Goal: Task Accomplishment & Management: Use online tool/utility

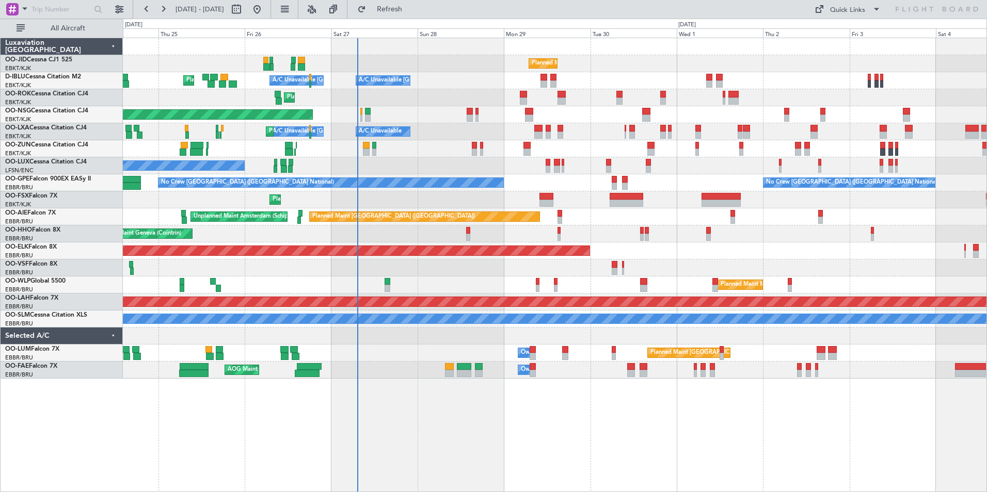
click at [396, 95] on div "Planned Maint Kortrijk-[GEOGRAPHIC_DATA] A/C Unavailable [GEOGRAPHIC_DATA]-[GEO…" at bounding box center [555, 208] width 864 height 341
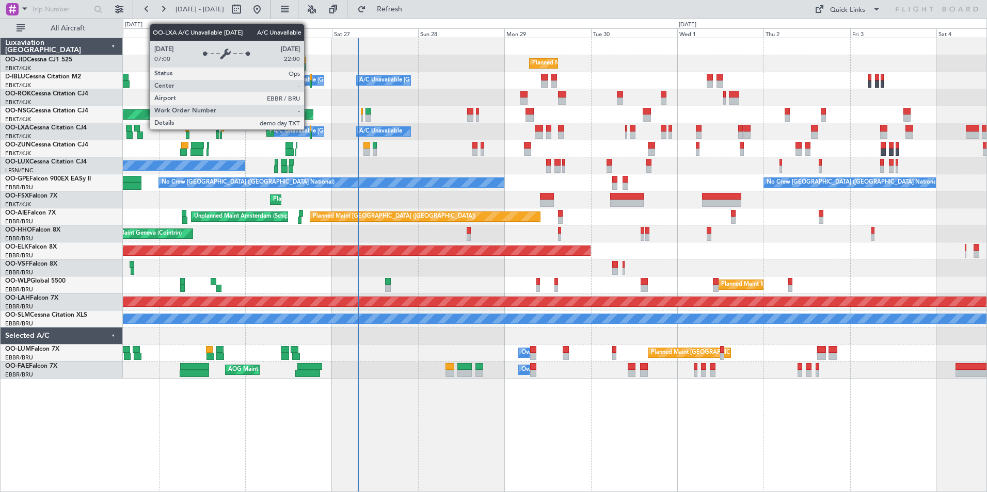
click at [309, 129] on div "A/C Unavailable [GEOGRAPHIC_DATA] ([GEOGRAPHIC_DATA] National)" at bounding box center [369, 131] width 192 height 15
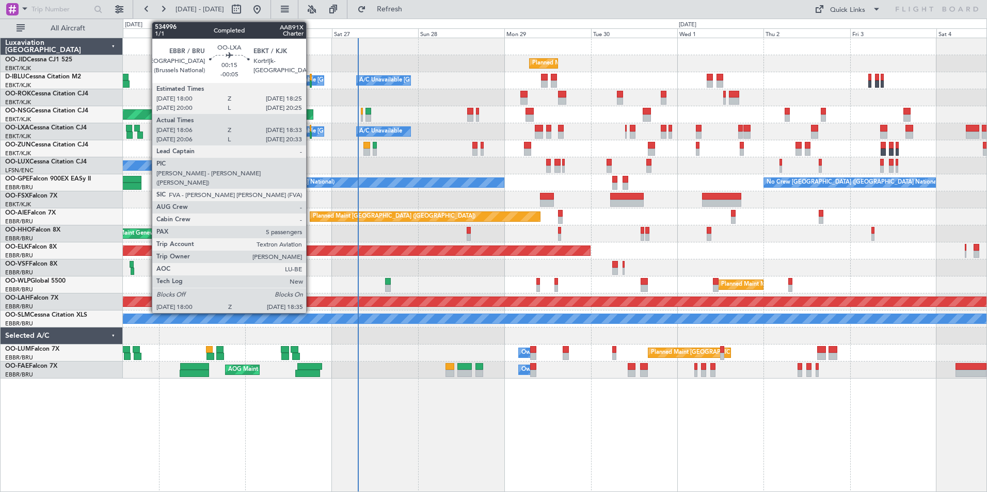
click at [311, 129] on div at bounding box center [311, 128] width 2 height 7
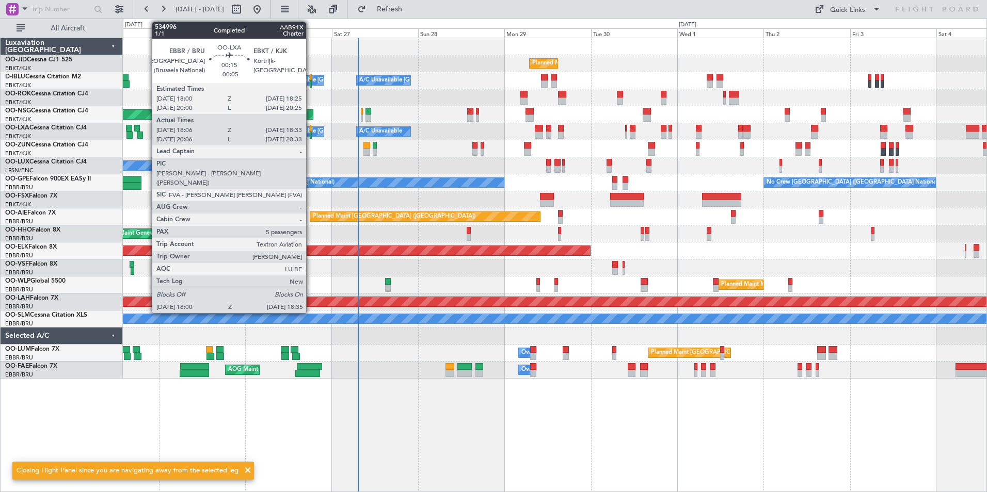
click at [311, 136] on div at bounding box center [311, 135] width 3 height 7
click at [310, 135] on div at bounding box center [311, 135] width 3 height 7
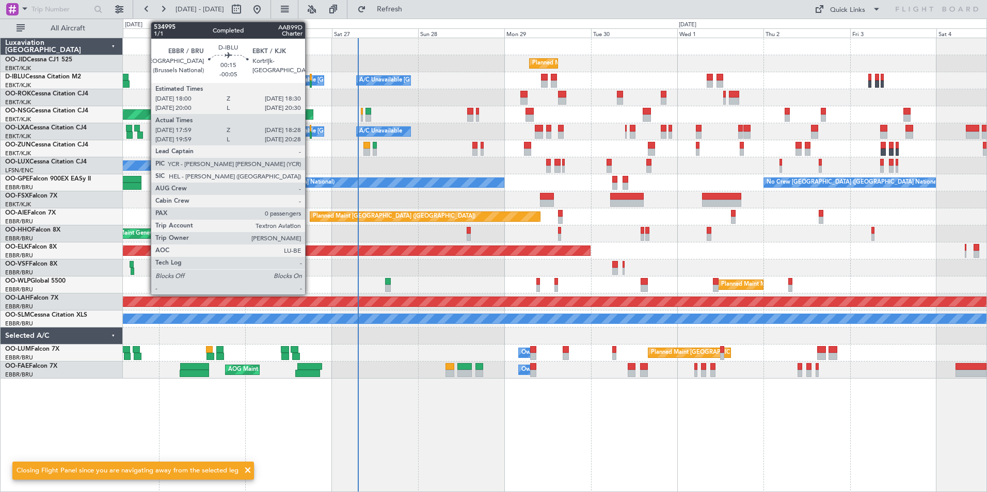
click at [310, 81] on div at bounding box center [311, 84] width 2 height 7
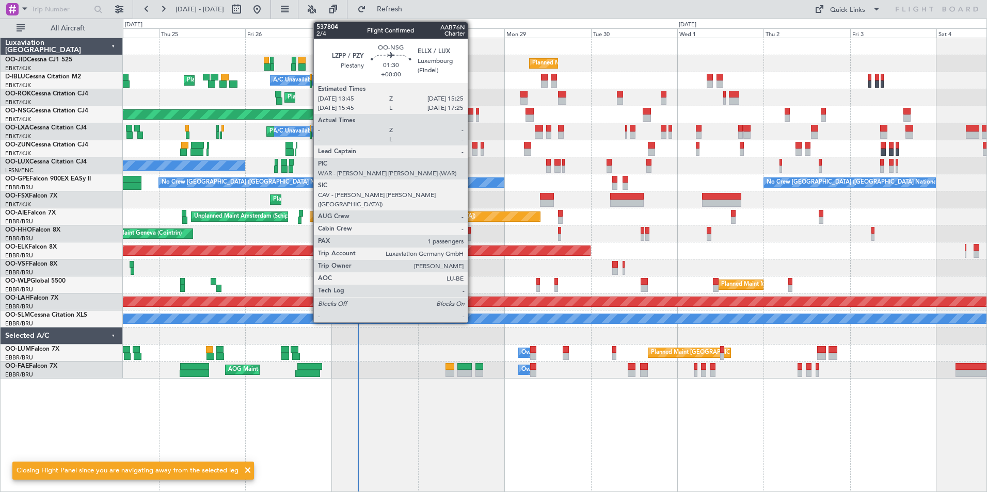
click at [472, 113] on div at bounding box center [470, 111] width 6 height 7
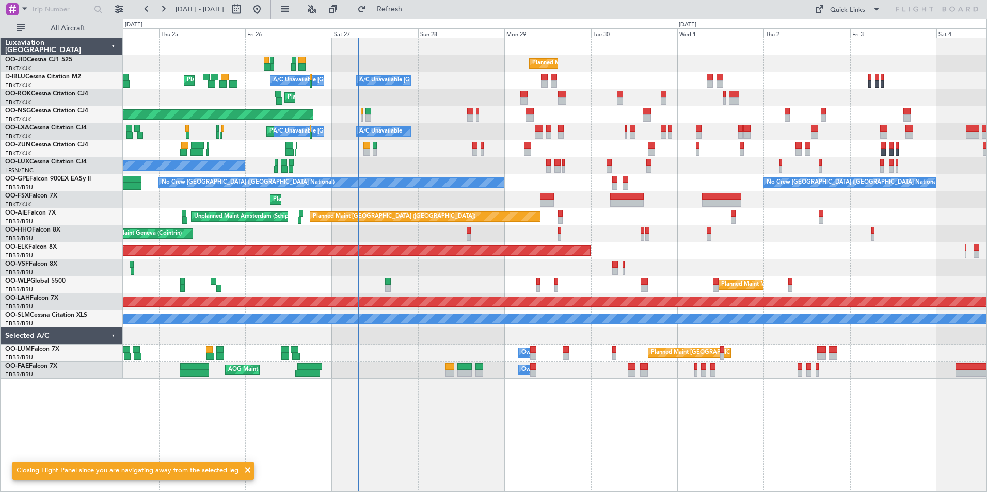
click at [242, 471] on span at bounding box center [248, 471] width 12 height 12
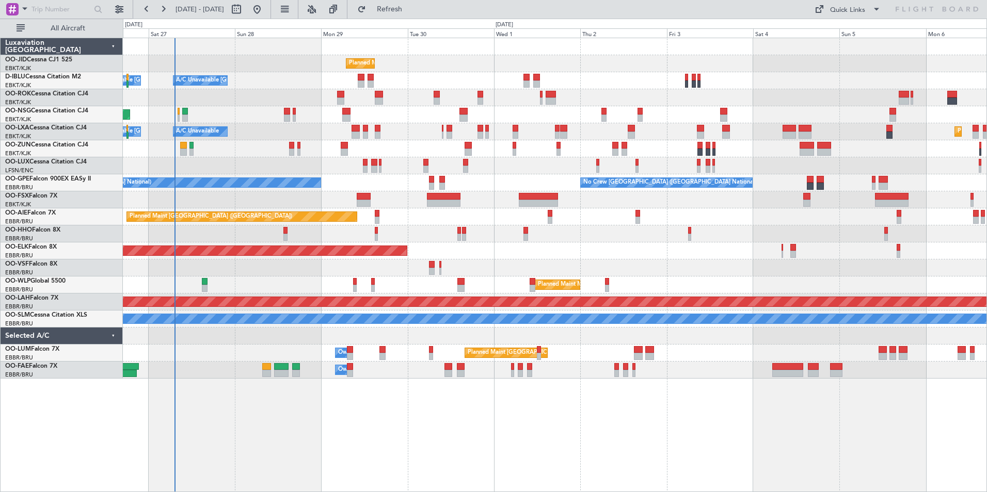
click at [390, 454] on div "Planned Maint Kortrijk-[GEOGRAPHIC_DATA] A/C Unavailable [GEOGRAPHIC_DATA]-[GEO…" at bounding box center [555, 265] width 864 height 455
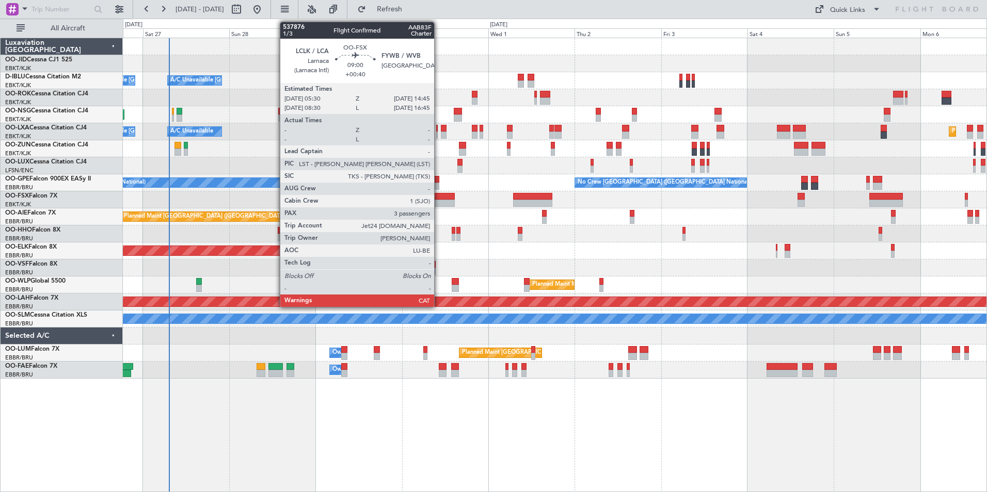
click at [439, 203] on div at bounding box center [438, 203] width 34 height 7
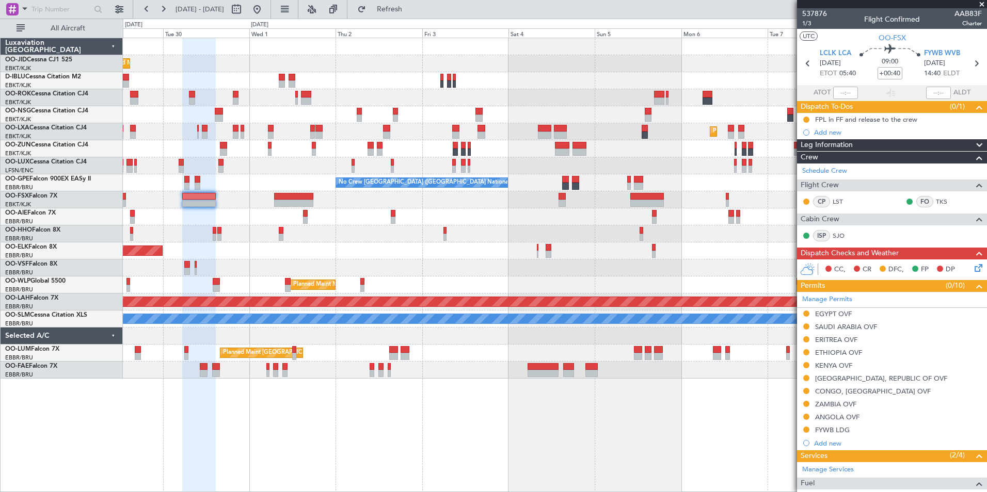
click at [472, 150] on div "Planned Maint Kortrijk-[GEOGRAPHIC_DATA] A/C Unavailable [GEOGRAPHIC_DATA]-[GEO…" at bounding box center [555, 208] width 864 height 341
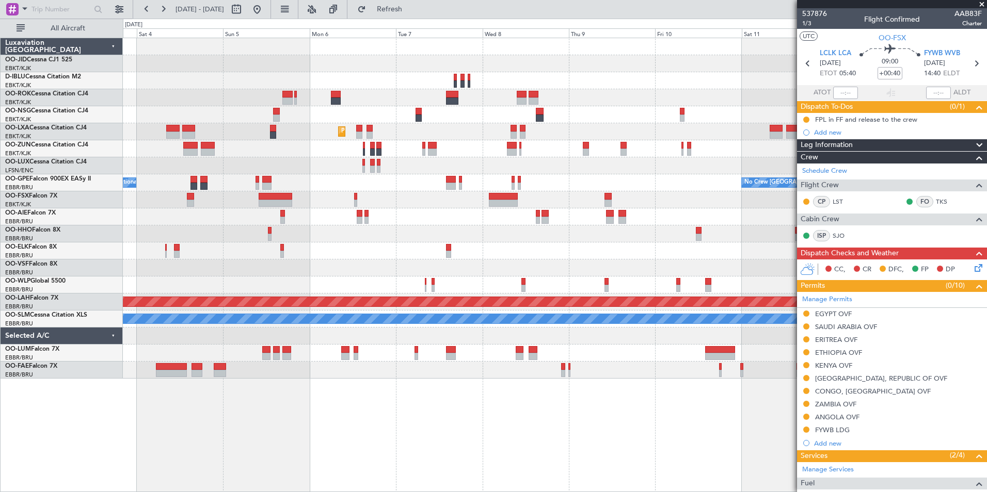
click at [276, 178] on div "Planned Maint Kortrijk-[GEOGRAPHIC_DATA] No Crew [GEOGRAPHIC_DATA] (Brussels Na…" at bounding box center [555, 208] width 864 height 341
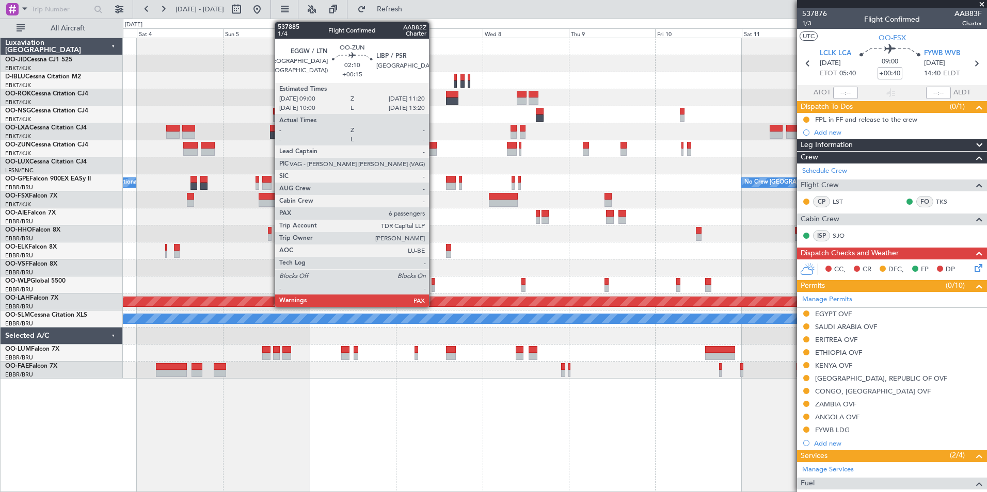
click at [434, 152] on div at bounding box center [432, 152] width 9 height 7
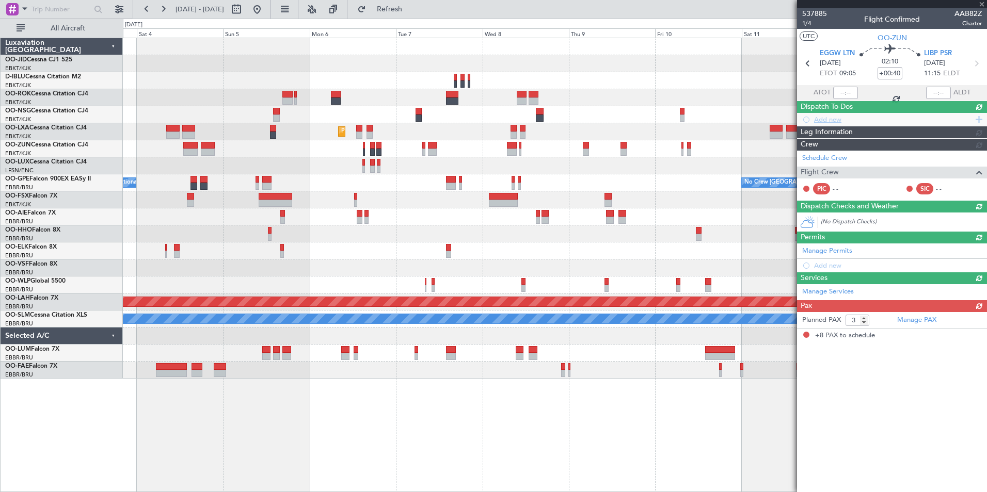
type input "+00:15"
type input "8"
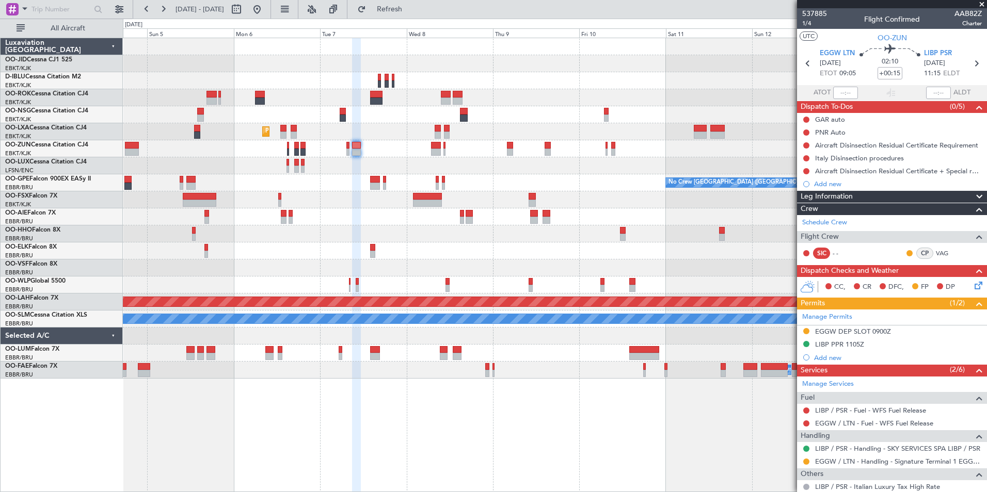
click at [622, 243] on div "Planned Maint Kortrijk-[GEOGRAPHIC_DATA] No Crew [GEOGRAPHIC_DATA] (Brussels Na…" at bounding box center [555, 208] width 864 height 341
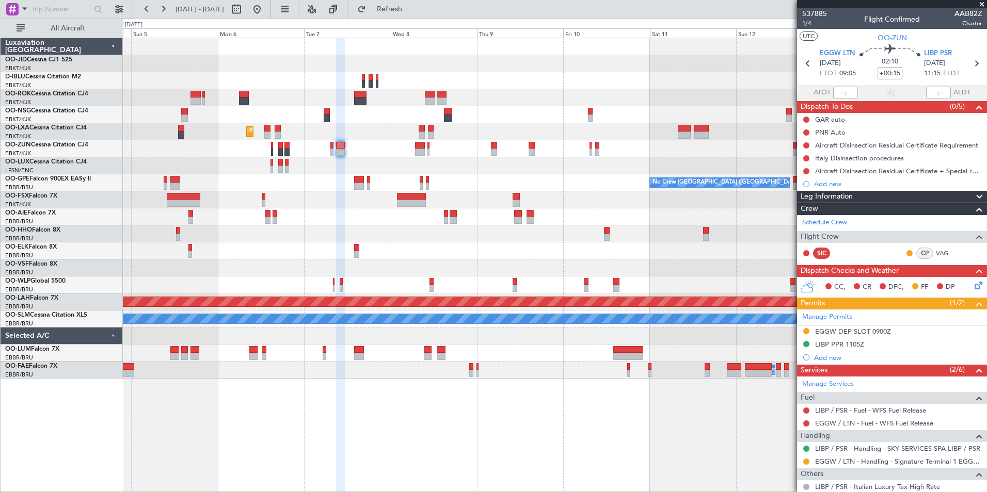
click at [189, 262] on div "Planned Maint Kortrijk-[GEOGRAPHIC_DATA] No Crew [GEOGRAPHIC_DATA] (Brussels Na…" at bounding box center [555, 208] width 864 height 341
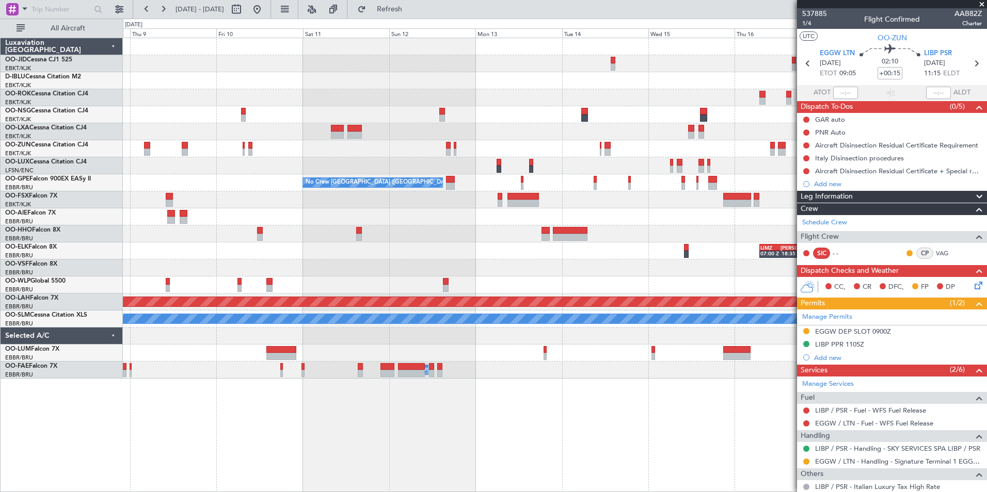
click at [227, 205] on div at bounding box center [555, 199] width 864 height 17
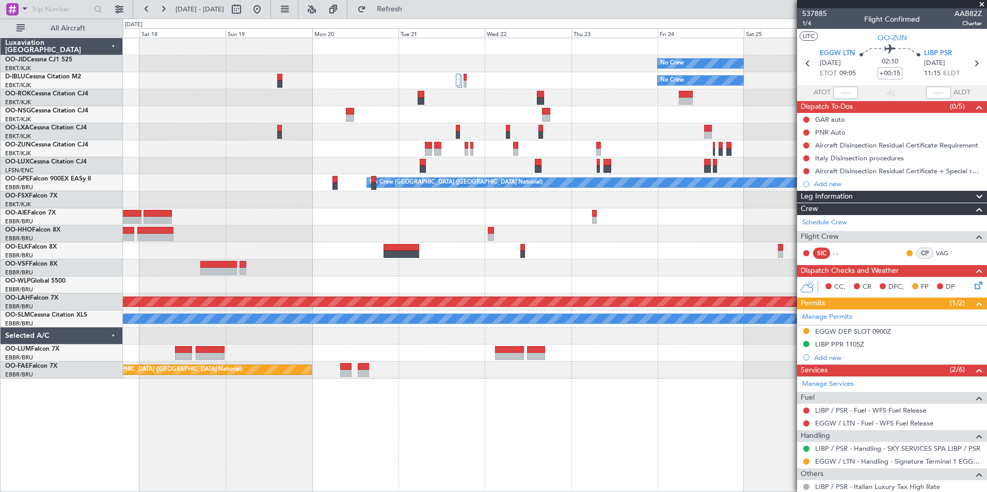
click at [305, 206] on div "No Crew No Crew Planned Maint [GEOGRAPHIC_DATA] ([GEOGRAPHIC_DATA]) Planned Mai…" at bounding box center [555, 208] width 864 height 341
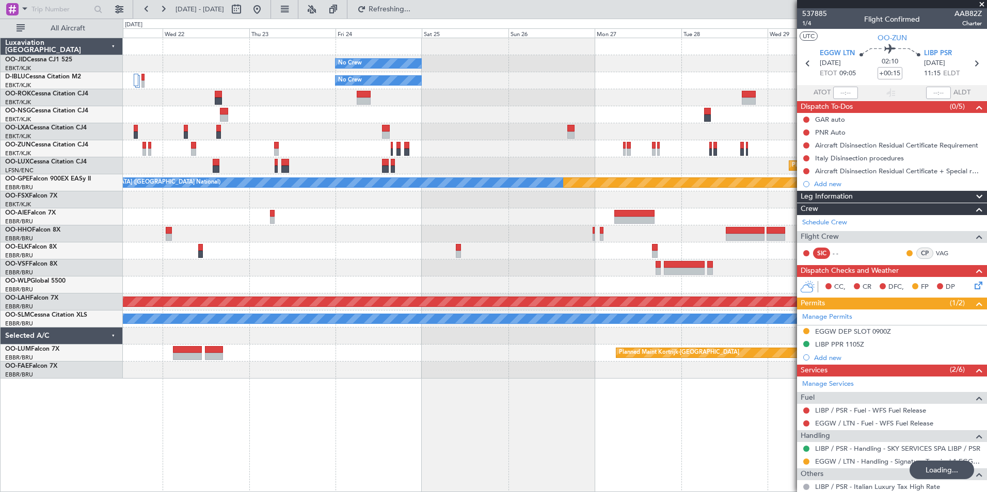
click at [365, 248] on div at bounding box center [555, 251] width 864 height 17
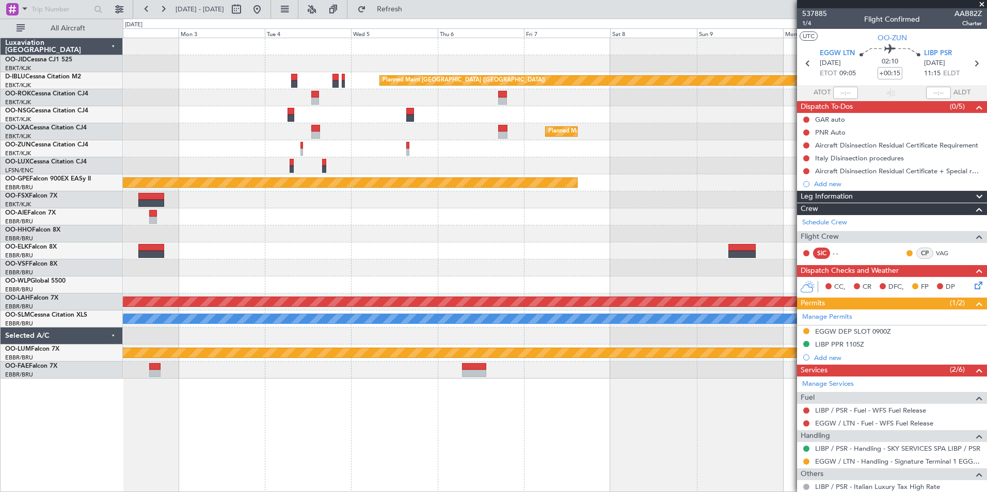
click at [144, 129] on div "Planned Maint Kortrijk-[GEOGRAPHIC_DATA]" at bounding box center [555, 131] width 864 height 17
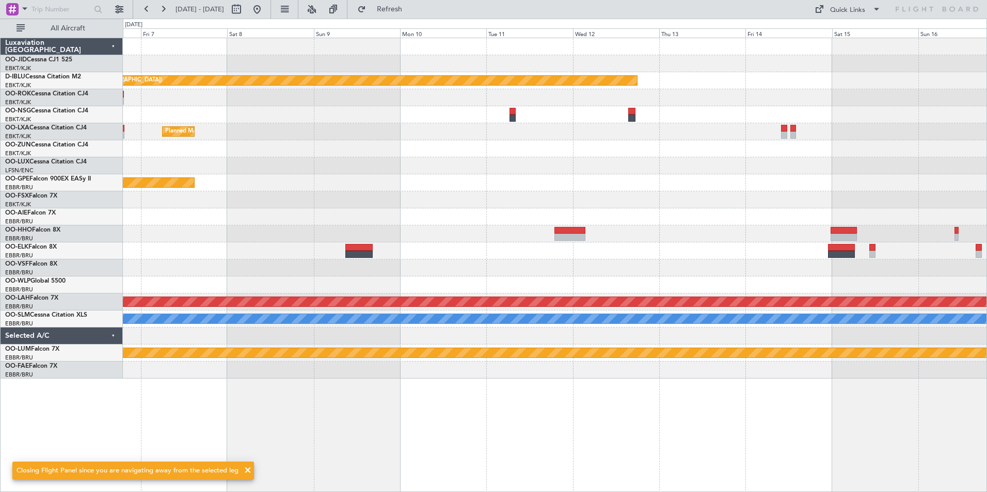
click at [230, 186] on div "Planned Maint [GEOGRAPHIC_DATA] ([GEOGRAPHIC_DATA]) Planned Maint [GEOGRAPHIC_D…" at bounding box center [555, 208] width 864 height 341
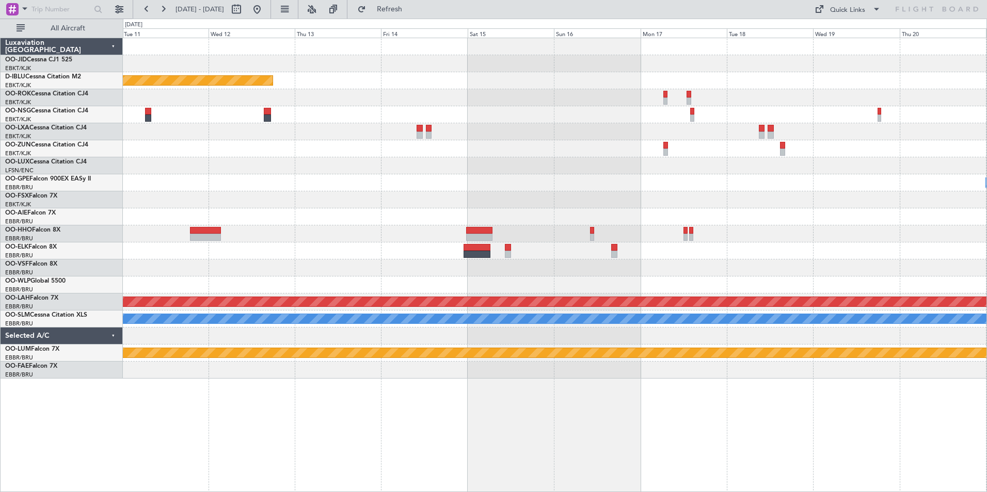
click at [211, 220] on div "Planned Maint [GEOGRAPHIC_DATA] ([GEOGRAPHIC_DATA]) No Crew [GEOGRAPHIC_DATA] (…" at bounding box center [555, 208] width 864 height 341
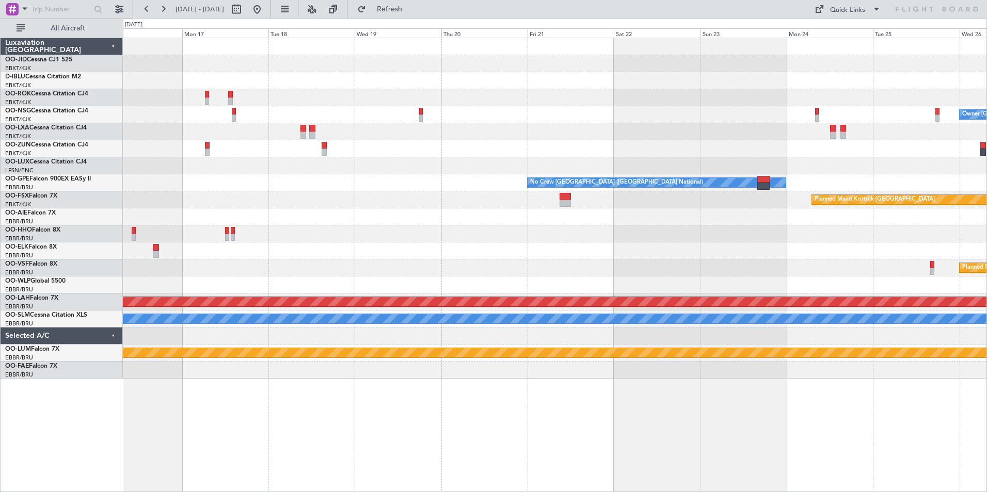
click at [179, 133] on div "Owner [GEOGRAPHIC_DATA]-[GEOGRAPHIC_DATA] No Crew [GEOGRAPHIC_DATA] (Brussels N…" at bounding box center [555, 208] width 864 height 341
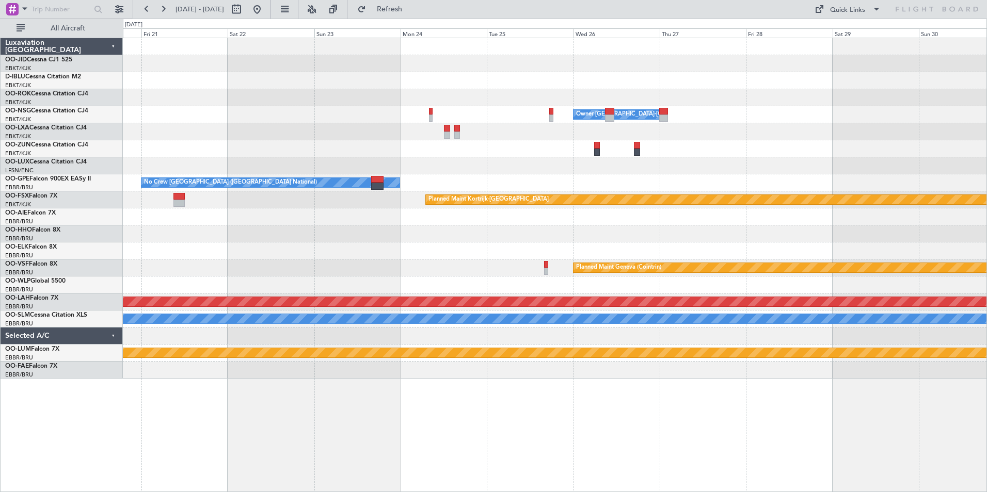
click at [228, 108] on div "Owner [GEOGRAPHIC_DATA]-[GEOGRAPHIC_DATA]" at bounding box center [555, 114] width 864 height 17
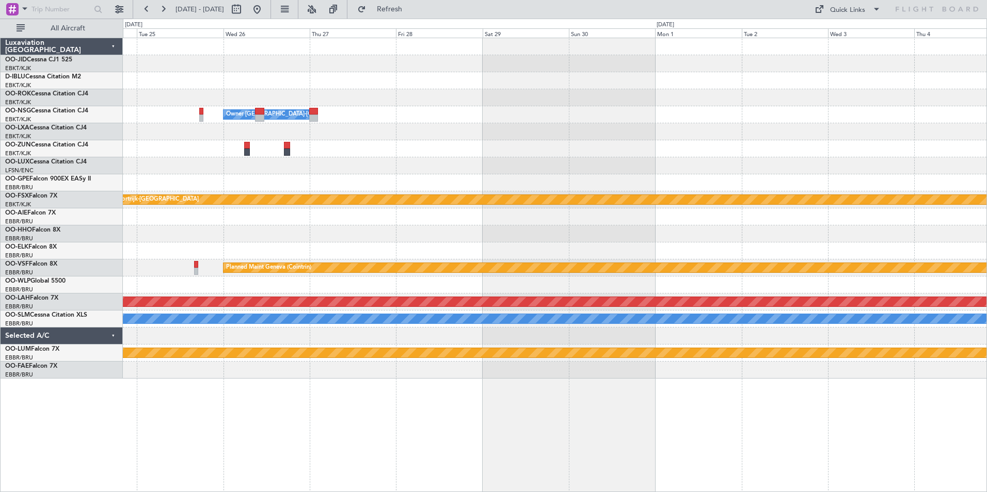
click at [166, 125] on div "Owner [GEOGRAPHIC_DATA]-[GEOGRAPHIC_DATA] No Crew [GEOGRAPHIC_DATA] (Brussels N…" at bounding box center [555, 208] width 864 height 341
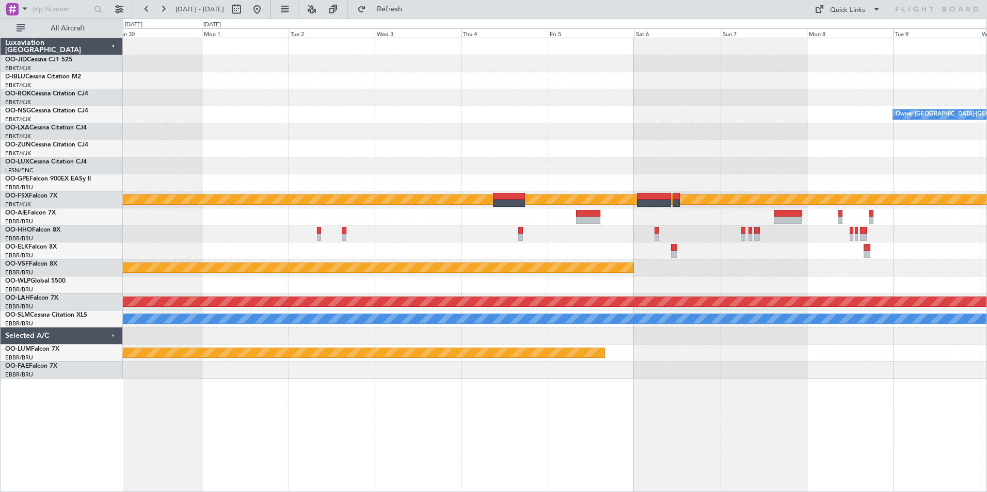
click at [148, 135] on div at bounding box center [555, 131] width 864 height 17
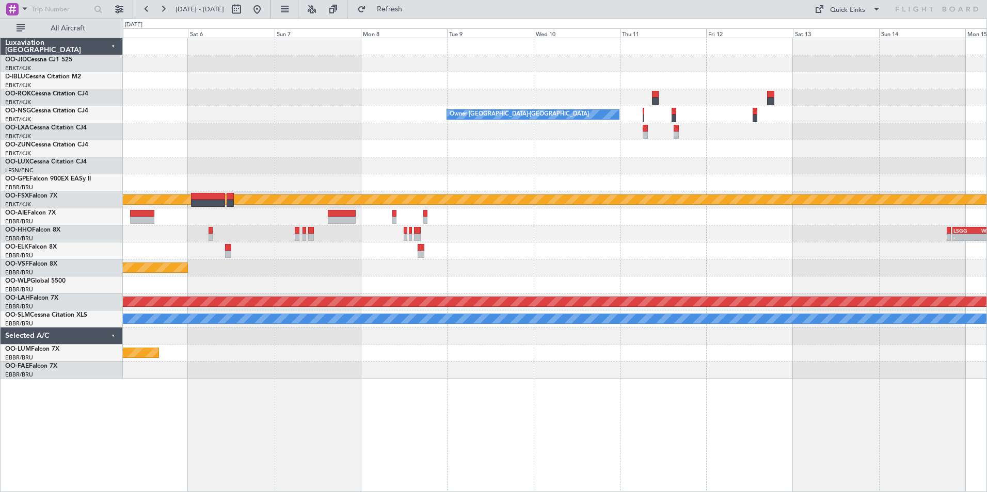
click at [202, 120] on div "Owner [GEOGRAPHIC_DATA]-[GEOGRAPHIC_DATA] Planned Maint [GEOGRAPHIC_DATA]-[GEOG…" at bounding box center [555, 208] width 864 height 341
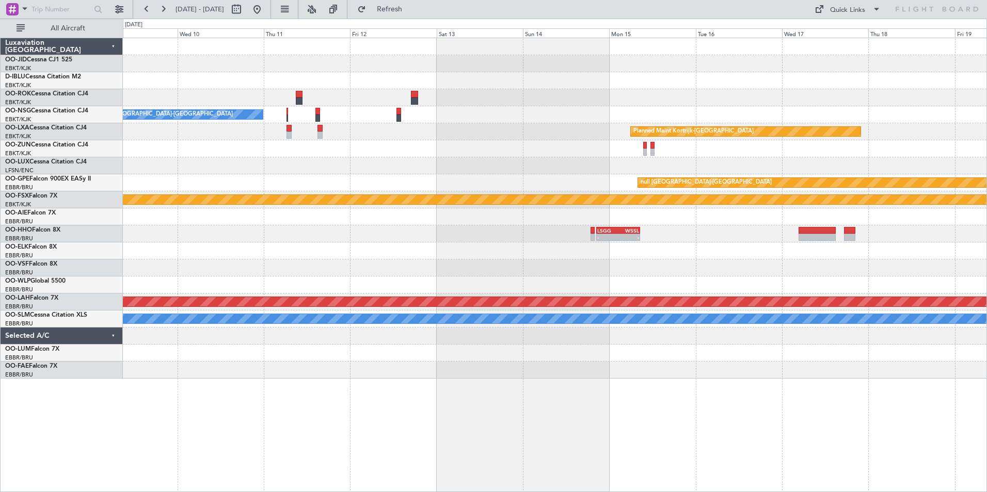
click at [195, 189] on div "Owner [GEOGRAPHIC_DATA]-[GEOGRAPHIC_DATA] Planned Maint [GEOGRAPHIC_DATA]-[GEOG…" at bounding box center [555, 208] width 864 height 341
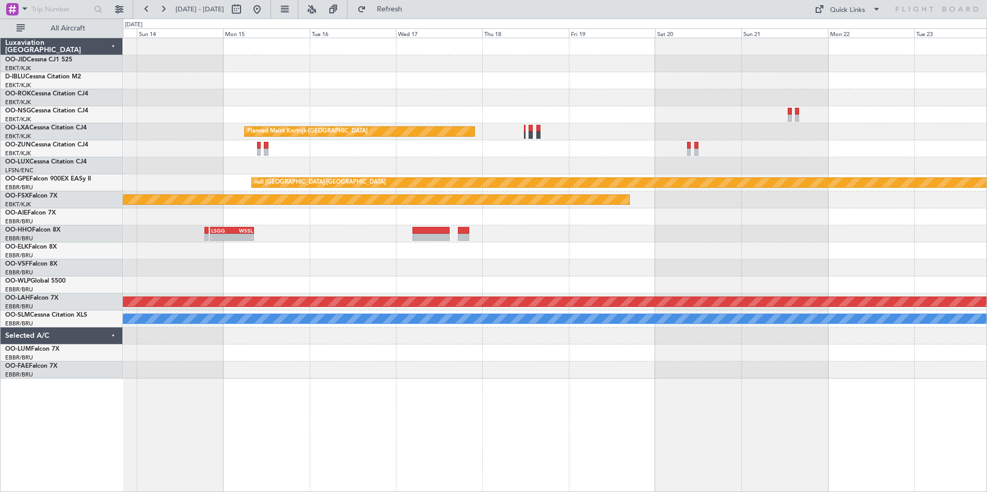
click at [238, 122] on div "Planned Maint Kortrijk-[GEOGRAPHIC_DATA] null [GEOGRAPHIC_DATA]-[GEOGRAPHIC_DAT…" at bounding box center [555, 208] width 864 height 341
click at [505, 115] on div "Planned Maint Kortrijk-[GEOGRAPHIC_DATA] null [GEOGRAPHIC_DATA]-[GEOGRAPHIC_DAT…" at bounding box center [555, 208] width 864 height 341
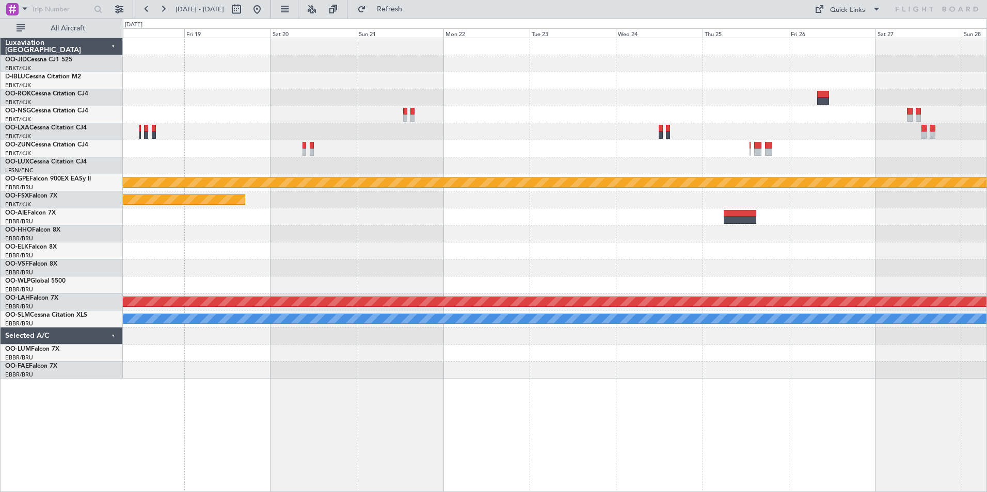
click at [295, 236] on div at bounding box center [555, 234] width 864 height 17
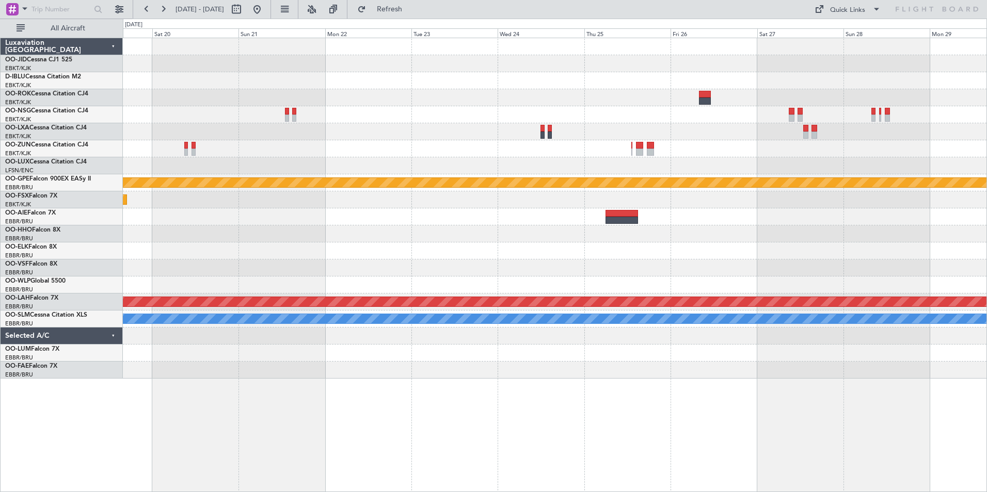
click at [662, 282] on div "Planned Maint Kortrijk-[GEOGRAPHIC_DATA] null [GEOGRAPHIC_DATA]-[GEOGRAPHIC_DAT…" at bounding box center [555, 208] width 864 height 341
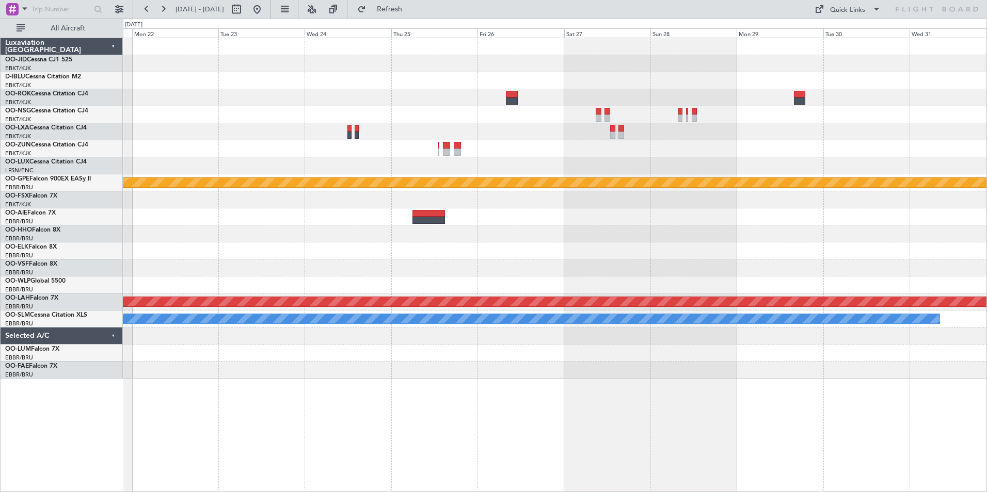
click at [323, 166] on div "null [GEOGRAPHIC_DATA]-[GEOGRAPHIC_DATA] Planned Maint [GEOGRAPHIC_DATA]-[GEOGR…" at bounding box center [555, 208] width 864 height 341
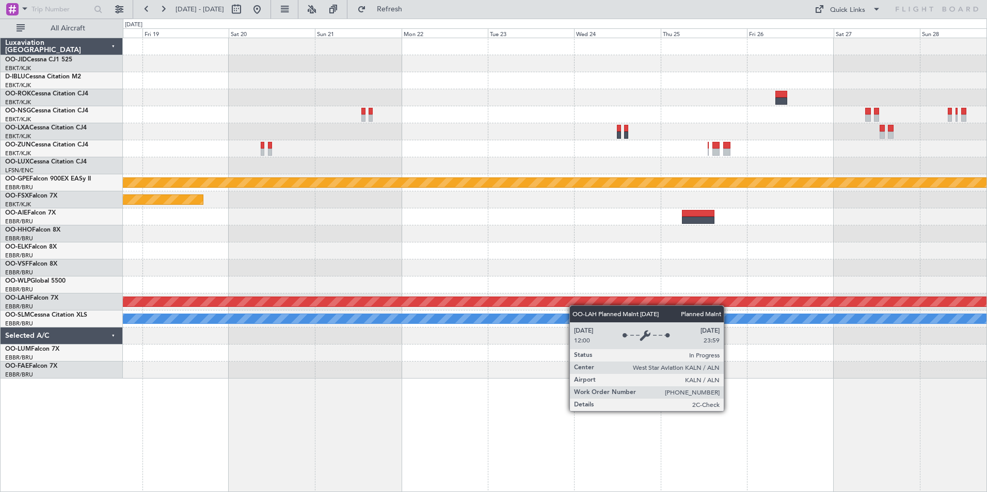
click at [510, 250] on div at bounding box center [555, 251] width 864 height 17
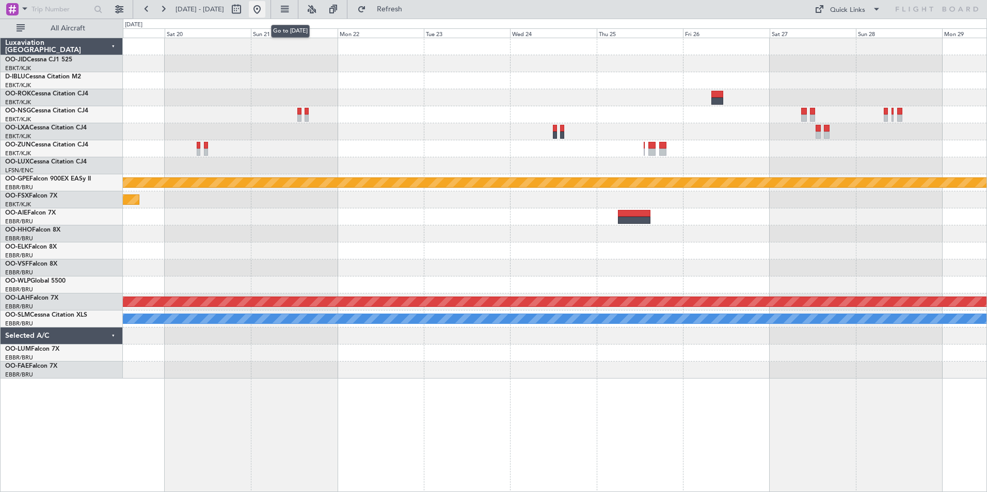
click at [265, 9] on button at bounding box center [257, 9] width 17 height 17
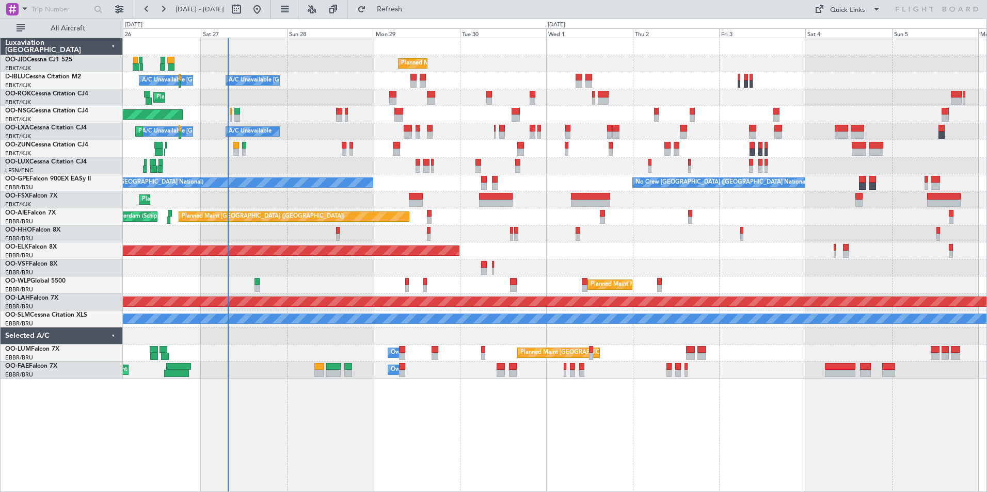
click at [296, 146] on div "Planned Maint Kortrijk-[GEOGRAPHIC_DATA] A/C Unavailable [GEOGRAPHIC_DATA]-[GEO…" at bounding box center [555, 208] width 864 height 341
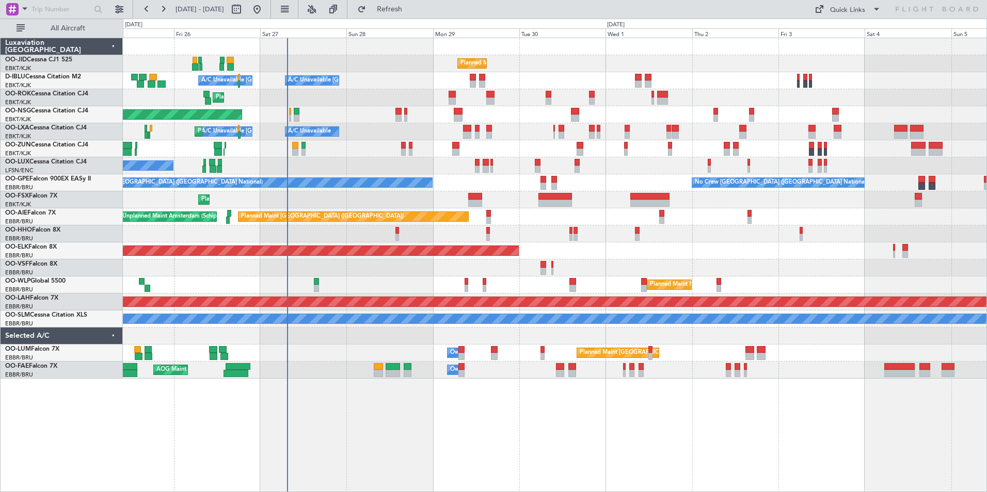
click at [245, 228] on div "Planned Maint Kortrijk-[GEOGRAPHIC_DATA] A/C Unavailable [GEOGRAPHIC_DATA]-[GEO…" at bounding box center [555, 208] width 864 height 341
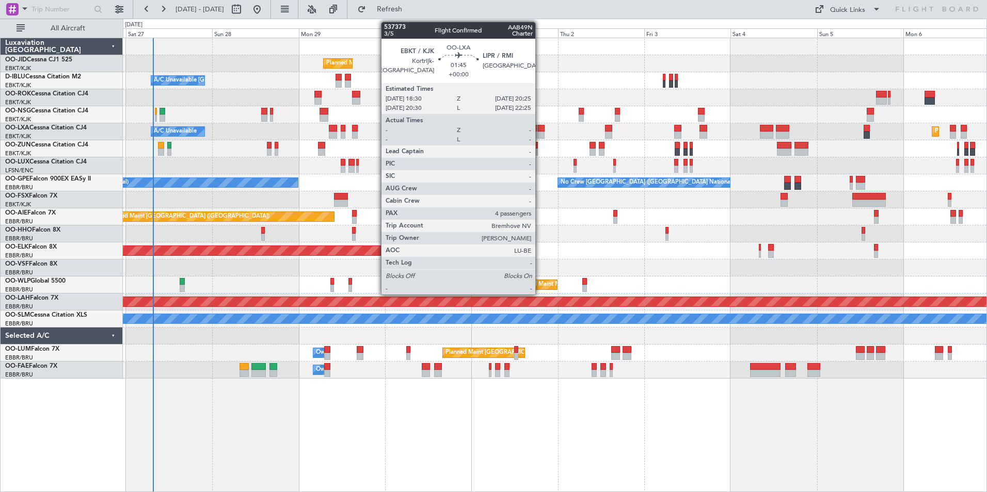
click at [540, 135] on div at bounding box center [540, 135] width 7 height 7
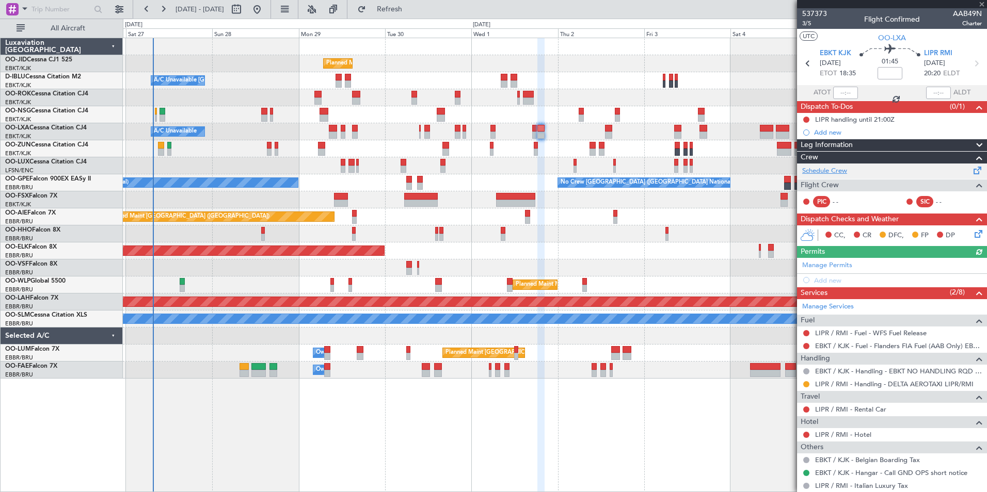
click at [836, 172] on link "Schedule Crew" at bounding box center [824, 171] width 45 height 10
click at [844, 56] on span "EBKT KJK" at bounding box center [835, 54] width 31 height 10
